Goal: Find specific page/section: Find specific page/section

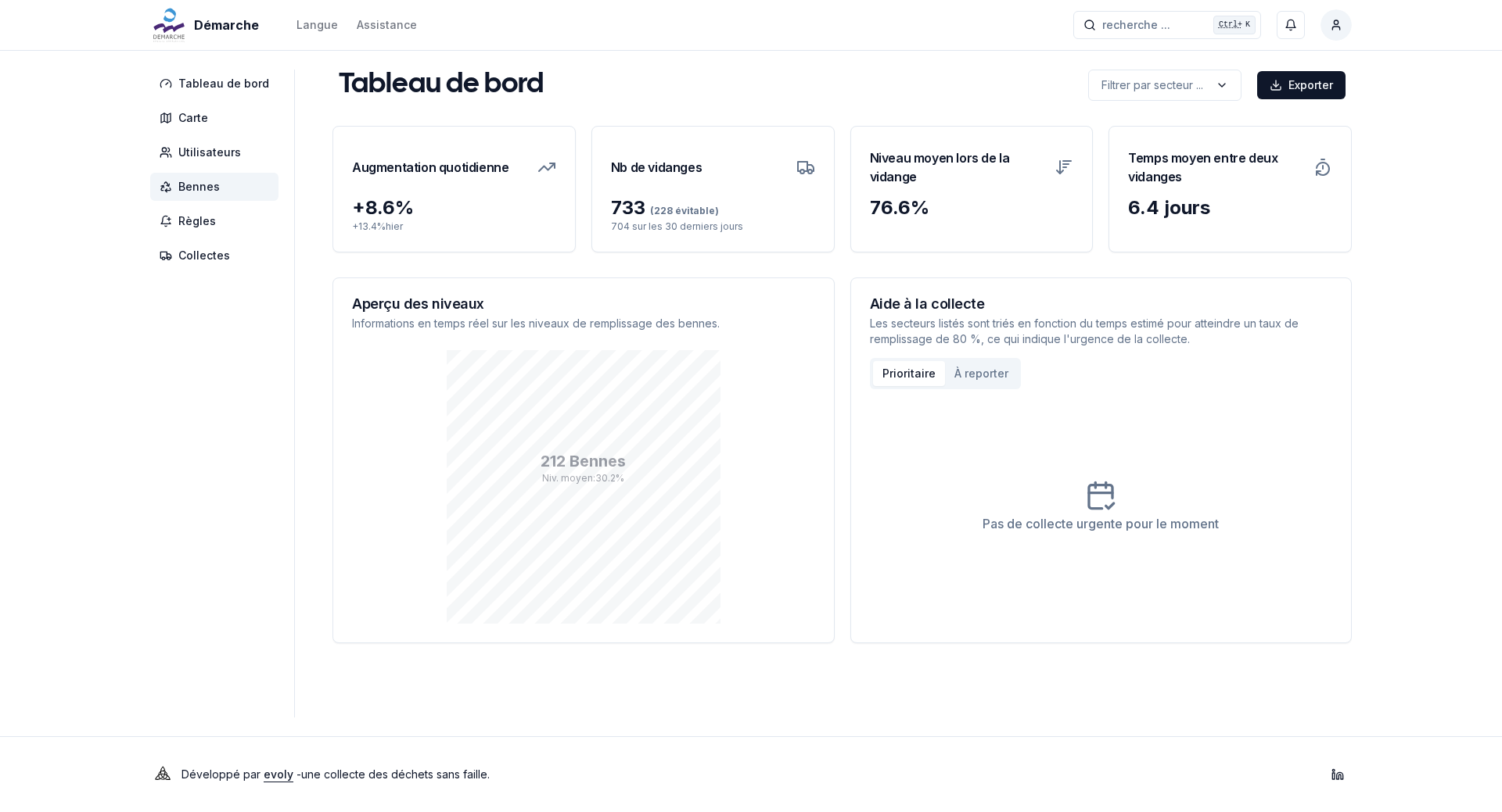
click at [200, 193] on span "Bennes" at bounding box center [200, 187] width 42 height 15
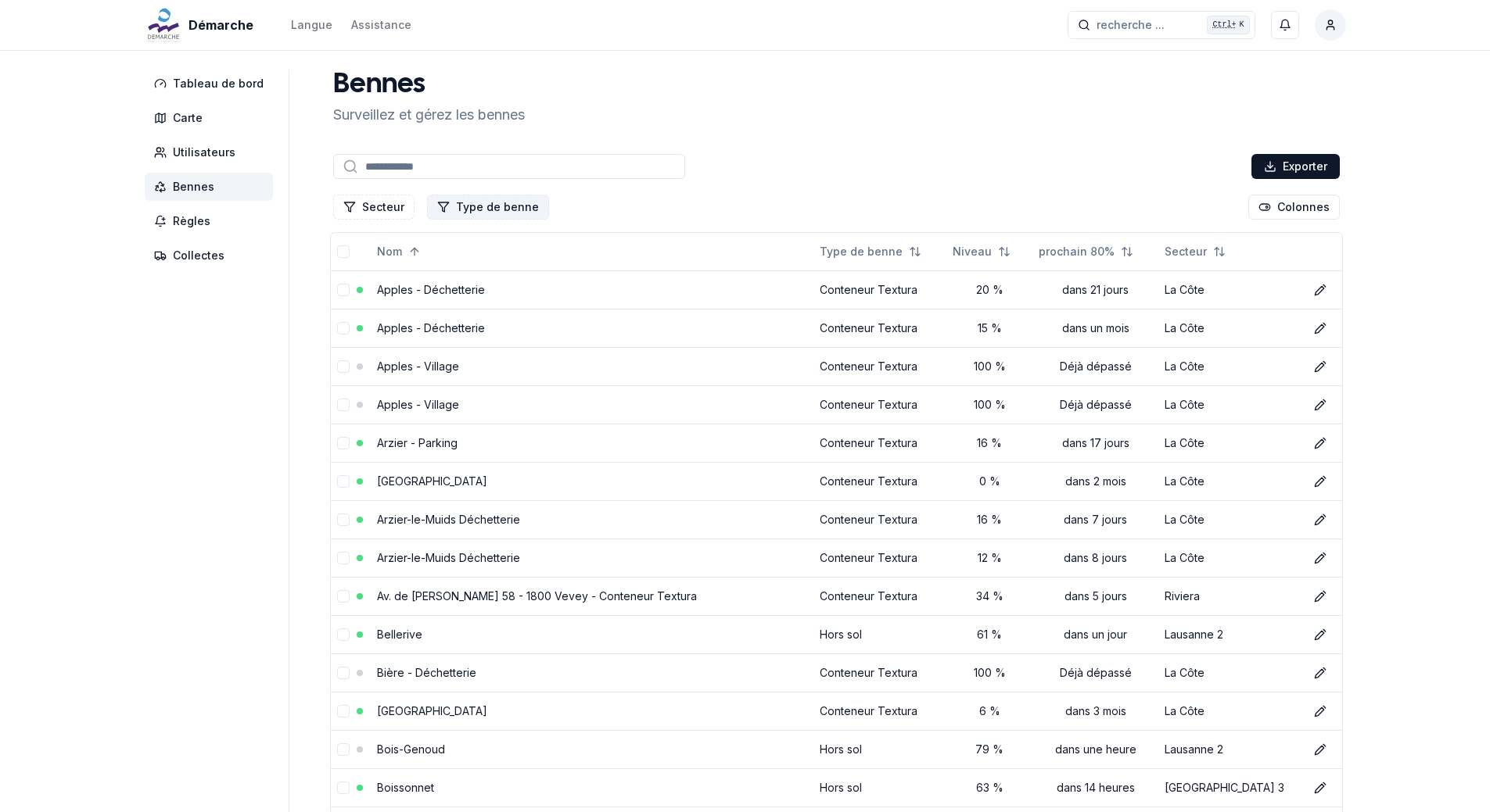
click at [489, 209] on button "Type de benne" at bounding box center [487, 207] width 122 height 25
click at [382, 200] on button "Secteur" at bounding box center [374, 207] width 82 height 25
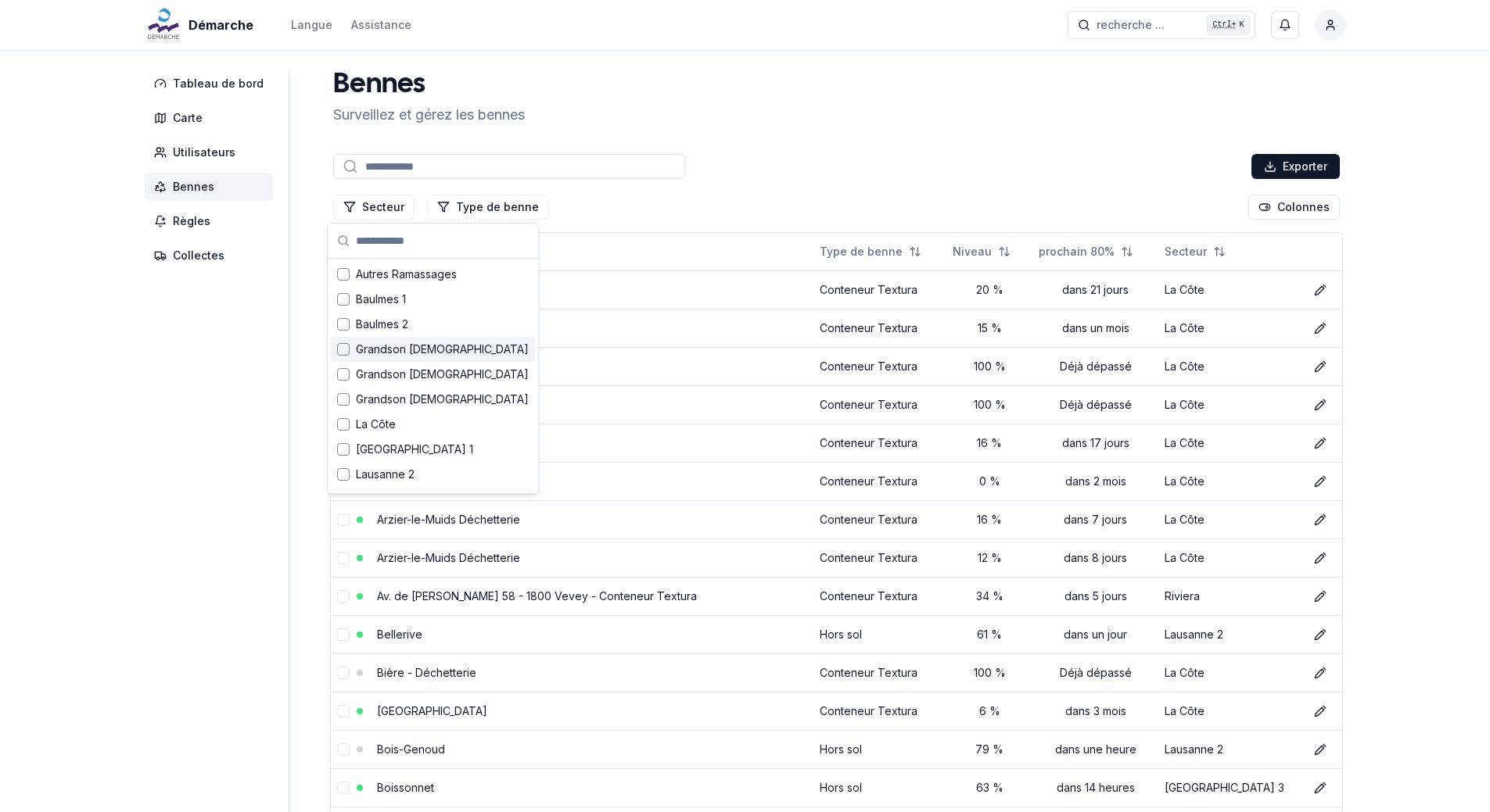
scroll to position [172, 0]
click at [412, 382] on div "Le Mont" at bounding box center [432, 377] width 204 height 25
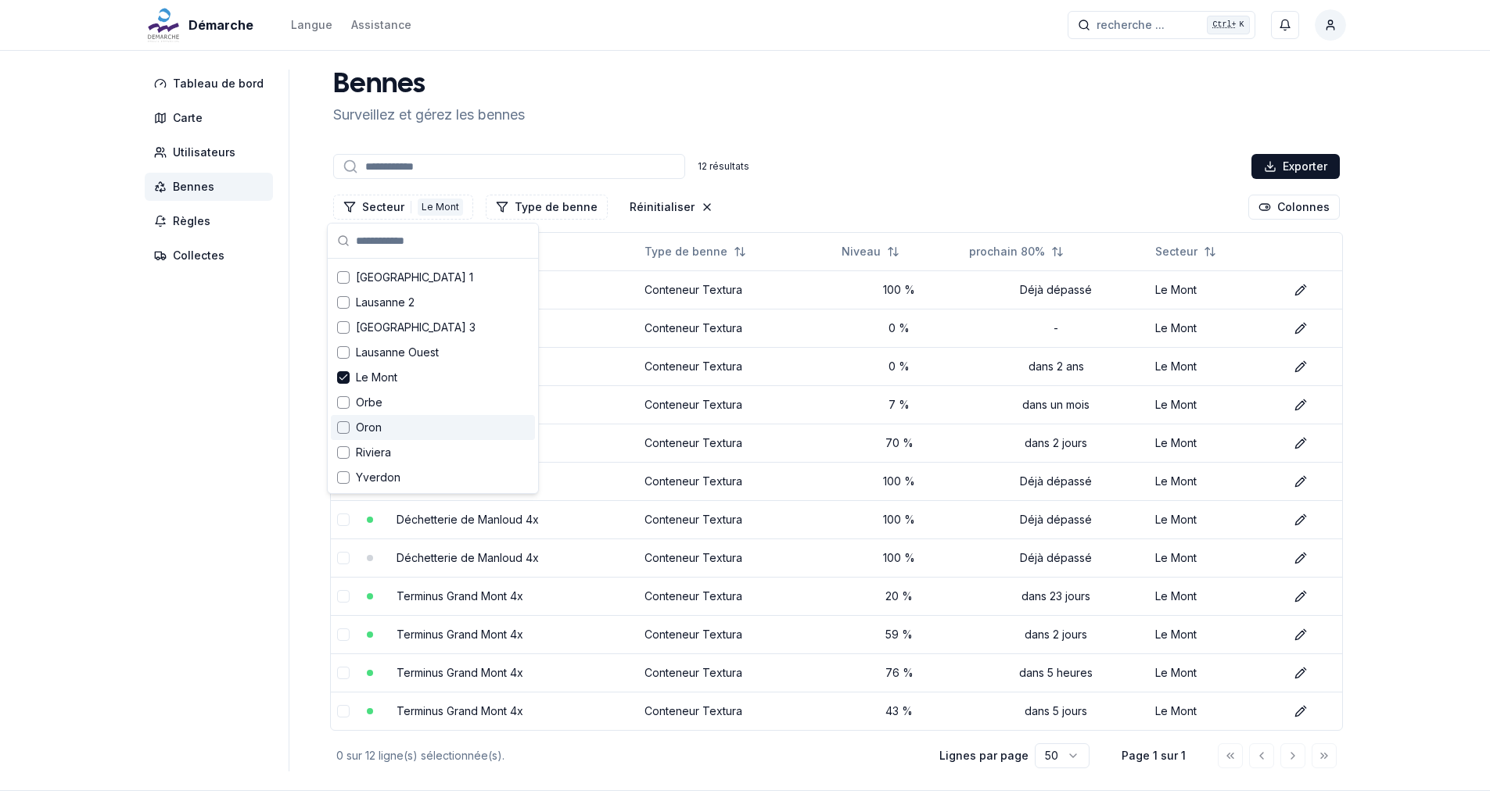
click at [844, 155] on div "12 résultats Exporter" at bounding box center [836, 166] width 1013 height 31
